Goal: Transaction & Acquisition: Purchase product/service

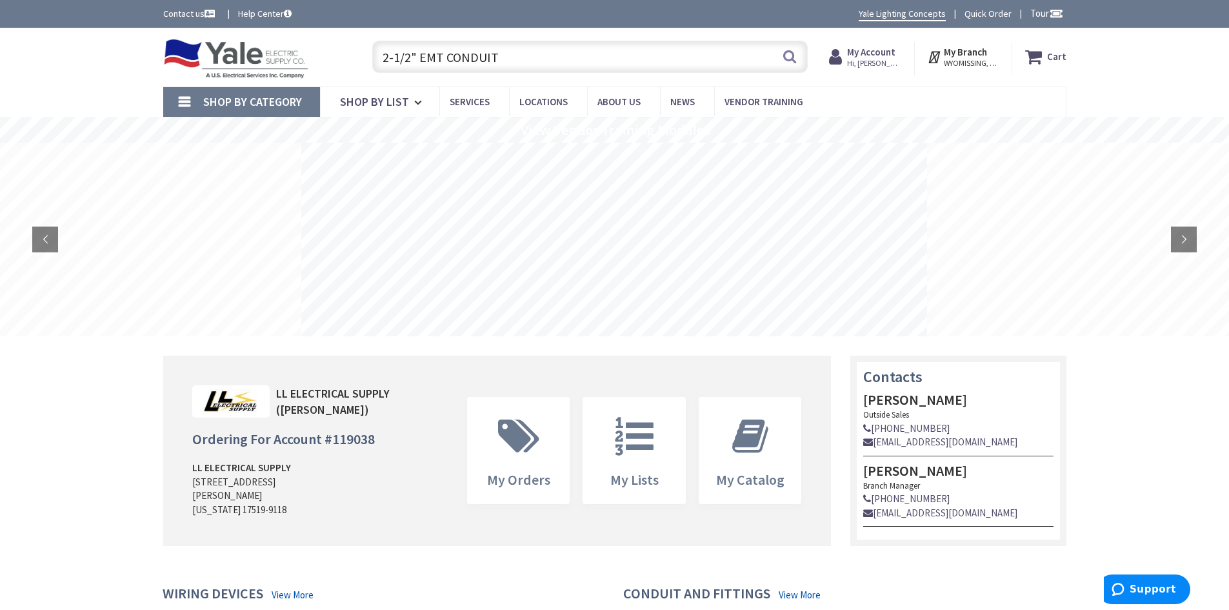
drag, startPoint x: 409, startPoint y: 58, endPoint x: 367, endPoint y: 61, distance: 42.0
click at [367, 61] on div "2-1/2" EMT CONDUIT Search" at bounding box center [587, 55] width 442 height 41
type input "3" EMT CONDUIT"
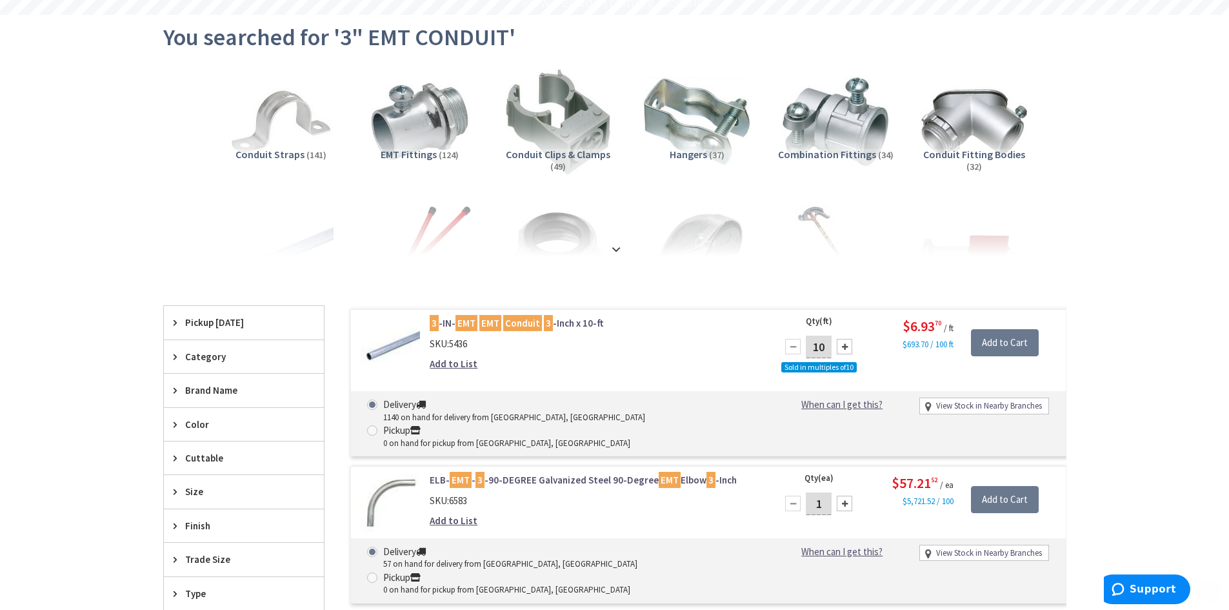
scroll to position [129, 0]
click at [484, 321] on mark "EMT" at bounding box center [490, 322] width 22 height 16
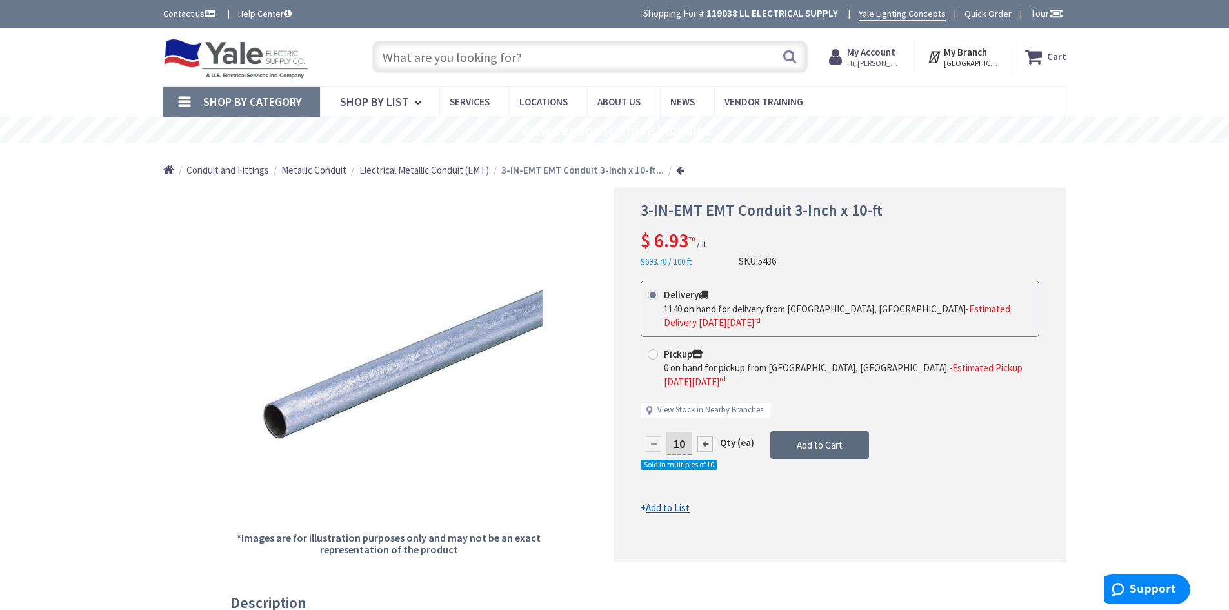
click at [789, 431] on button "Add to Cart" at bounding box center [820, 445] width 99 height 28
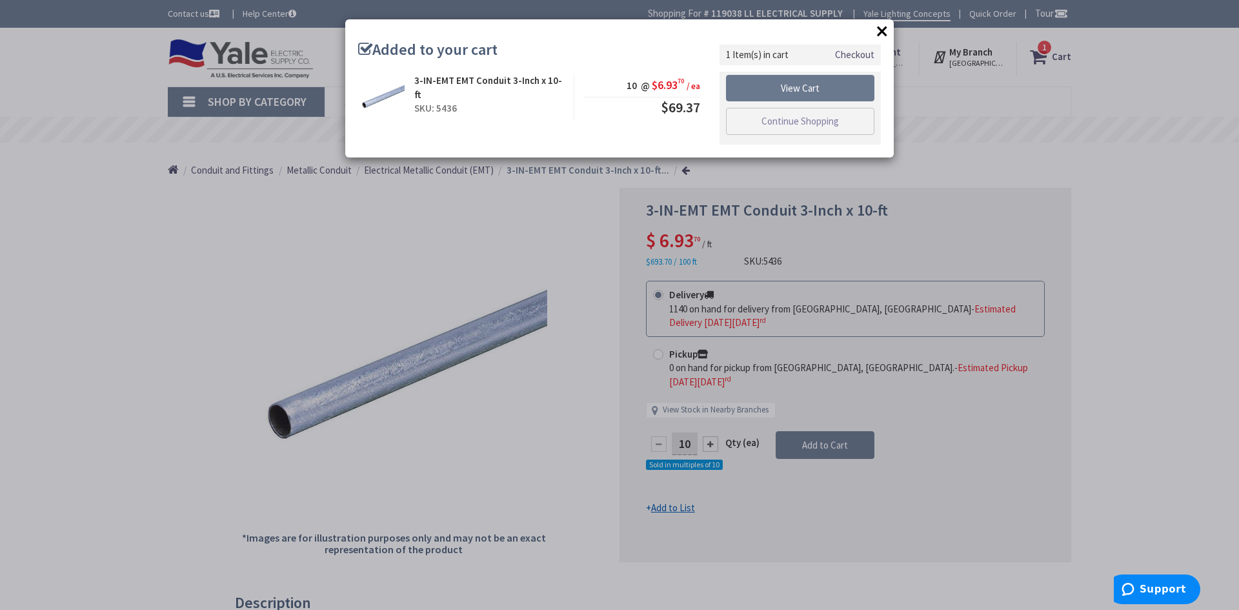
click at [878, 26] on button "×" at bounding box center [881, 30] width 19 height 19
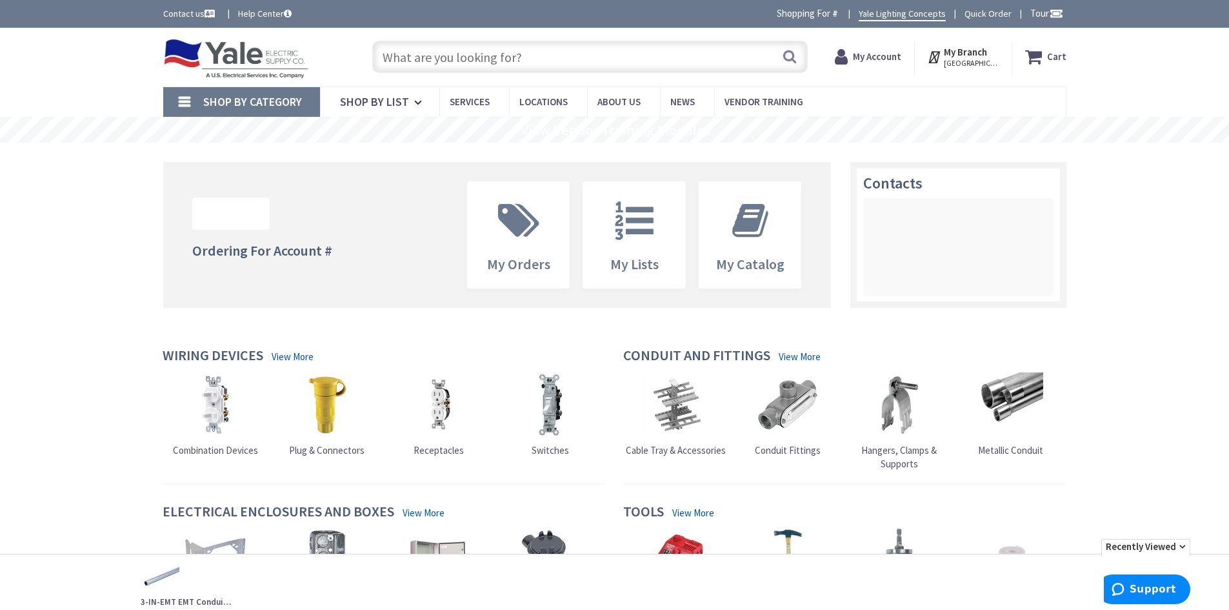
click at [1041, 52] on icon at bounding box center [1036, 56] width 22 height 23
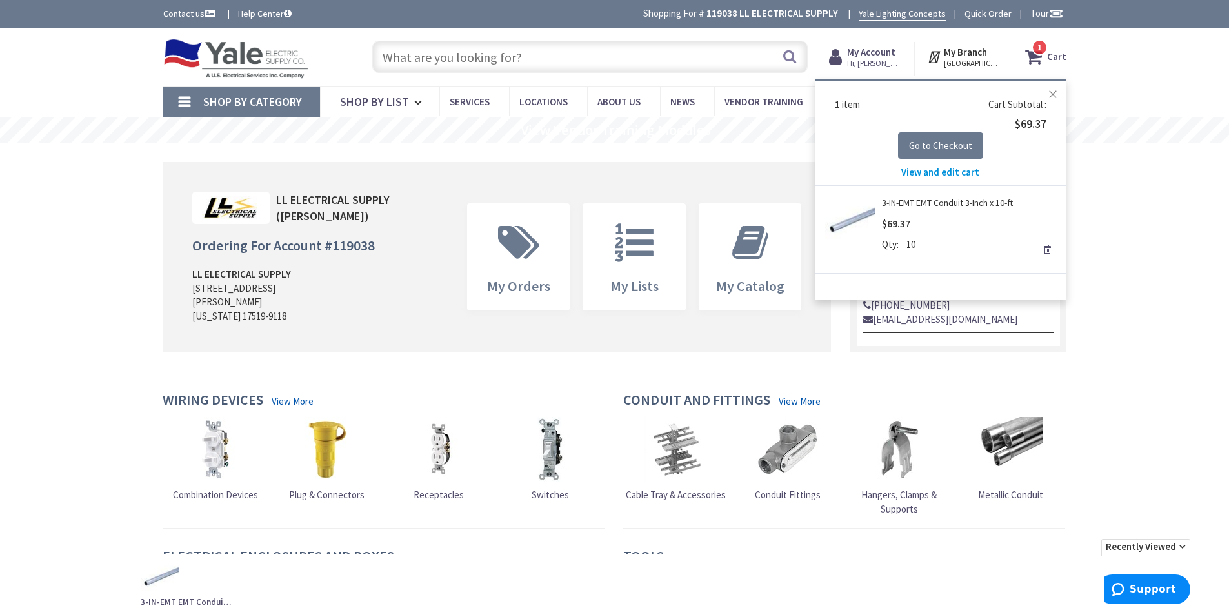
click at [1056, 89] on button "Close" at bounding box center [1053, 94] width 26 height 26
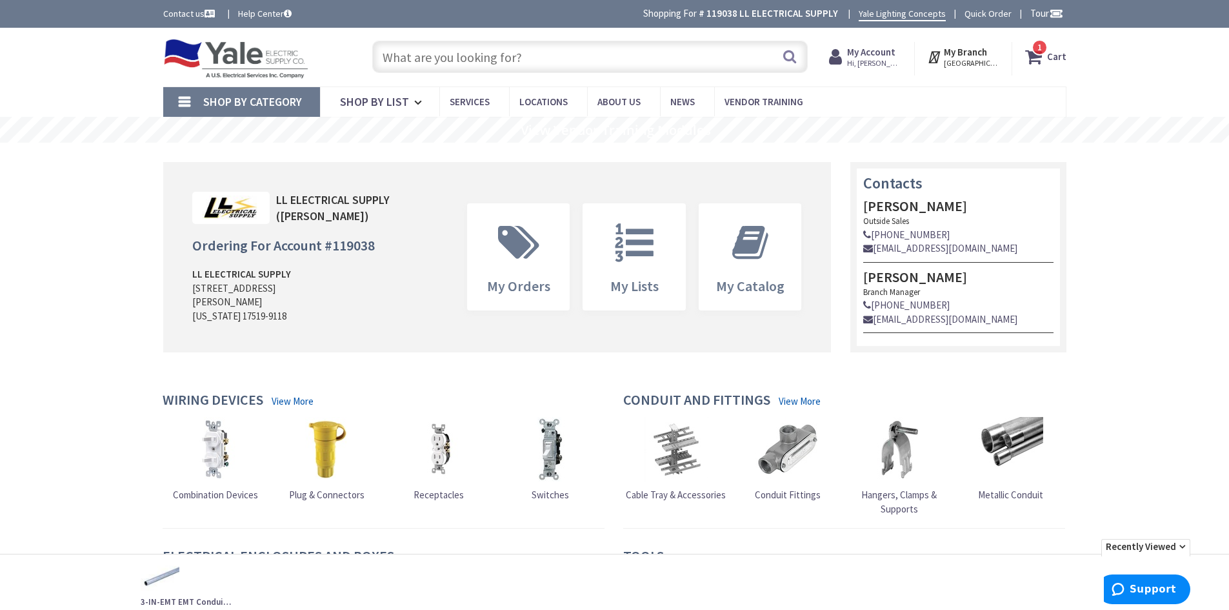
click at [1034, 55] on icon at bounding box center [1036, 56] width 22 height 23
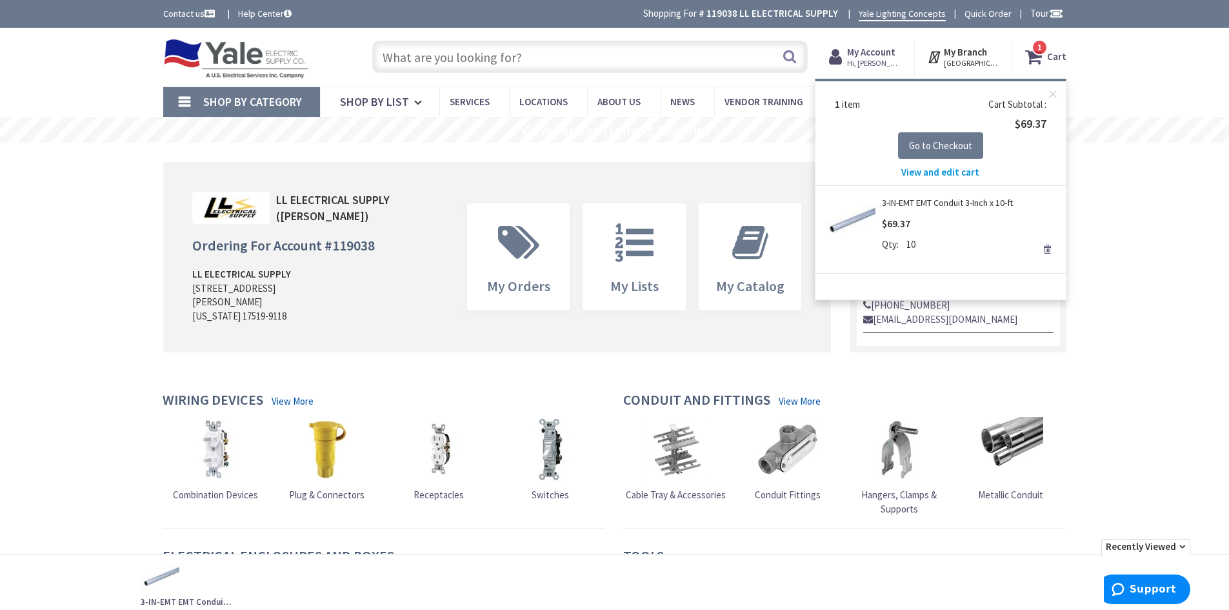
click at [931, 171] on span "View and edit cart" at bounding box center [941, 172] width 78 height 12
click at [1047, 252] on link "Remove" at bounding box center [1047, 249] width 18 height 18
